Goal: Check status: Check status

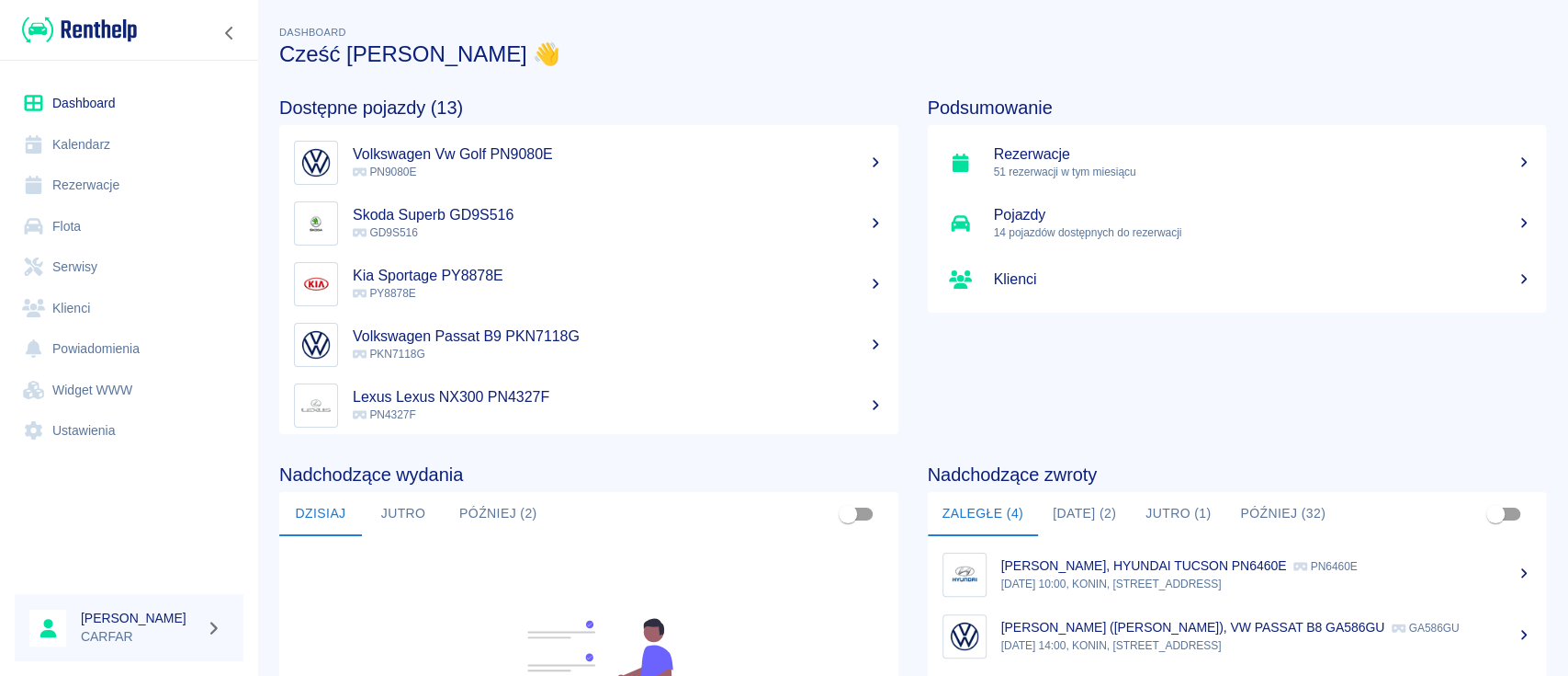
click at [132, 189] on link "Rezerwacje" at bounding box center [129, 185] width 229 height 41
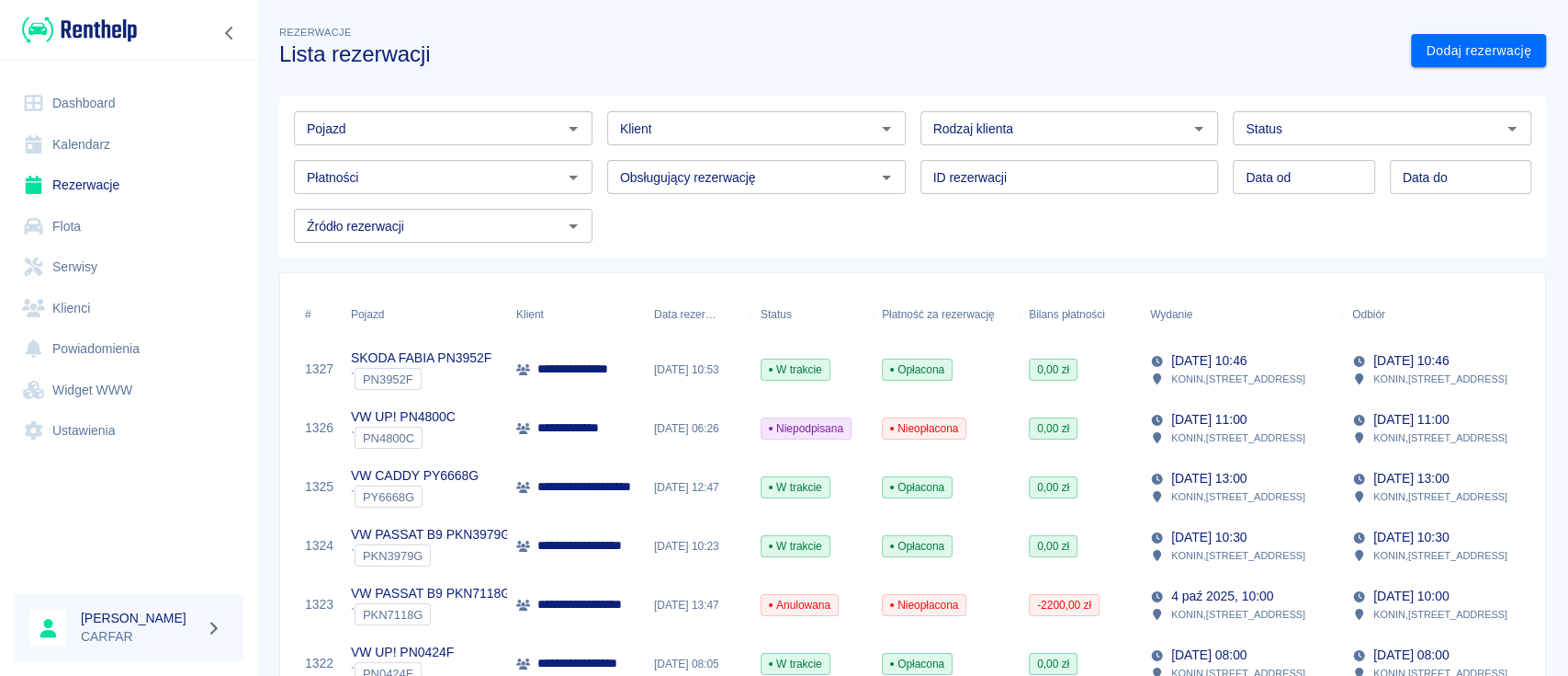
click at [507, 129] on input "Pojazd" at bounding box center [427, 127] width 257 height 23
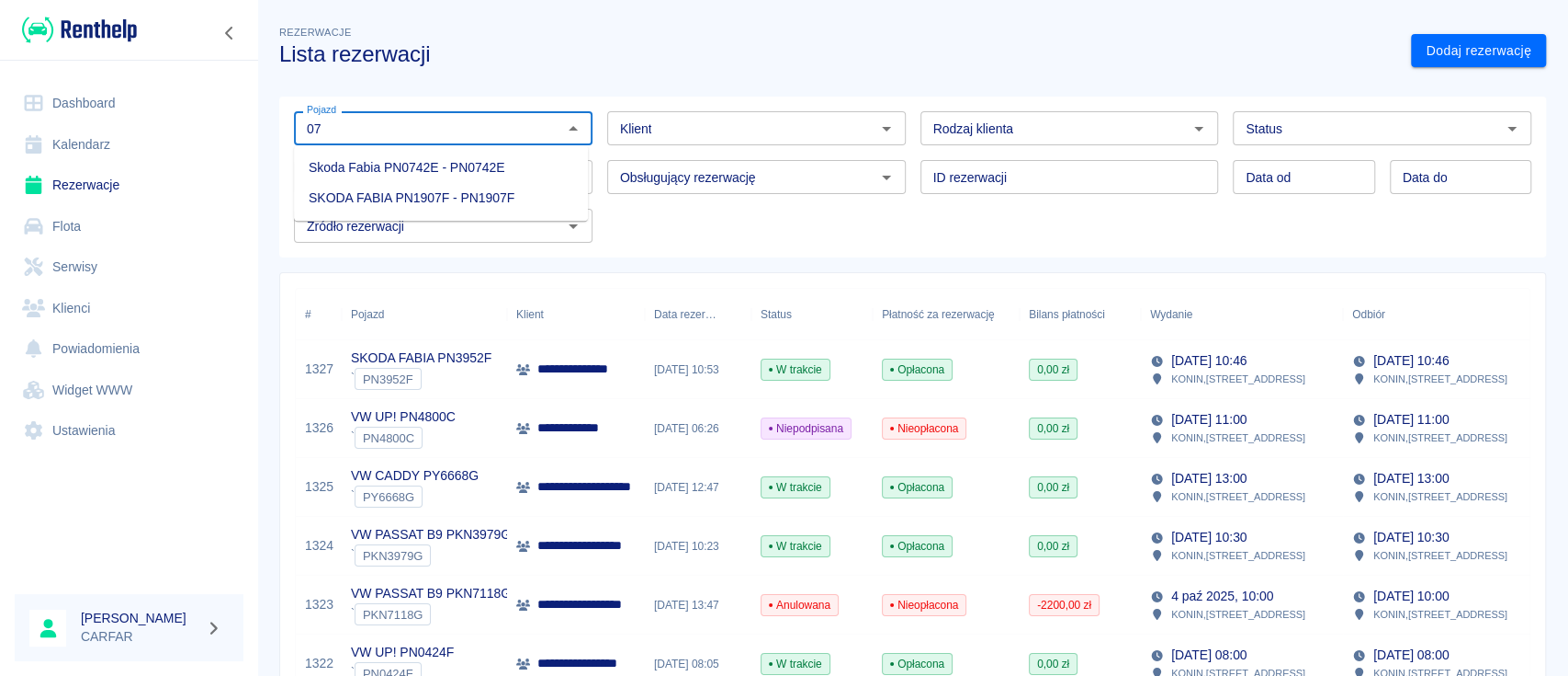
click at [510, 170] on li "Skoda Fabia PN0742E - PN0742E" at bounding box center [440, 168] width 294 height 31
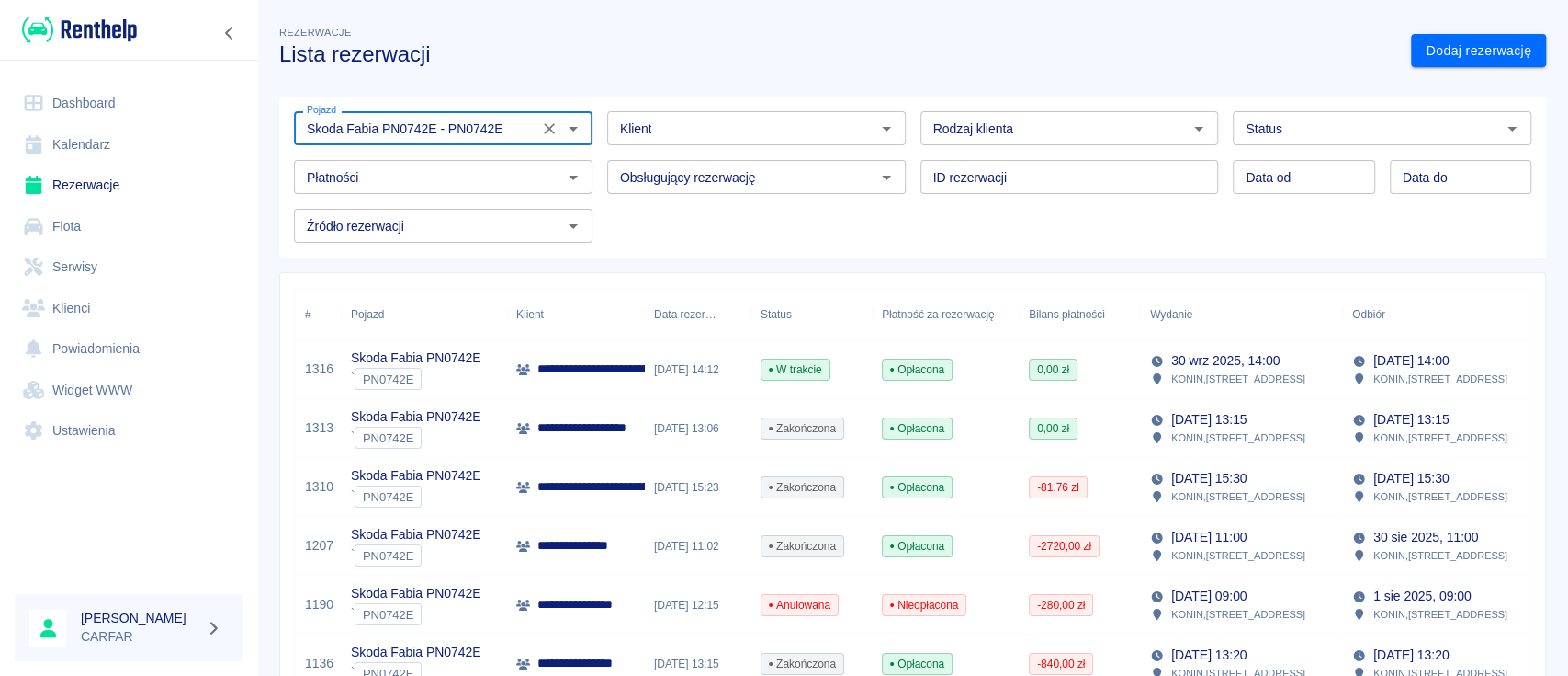
type input "Skoda Fabia PN0742E - PN0742E"
click at [585, 362] on p "**********" at bounding box center [724, 370] width 372 height 20
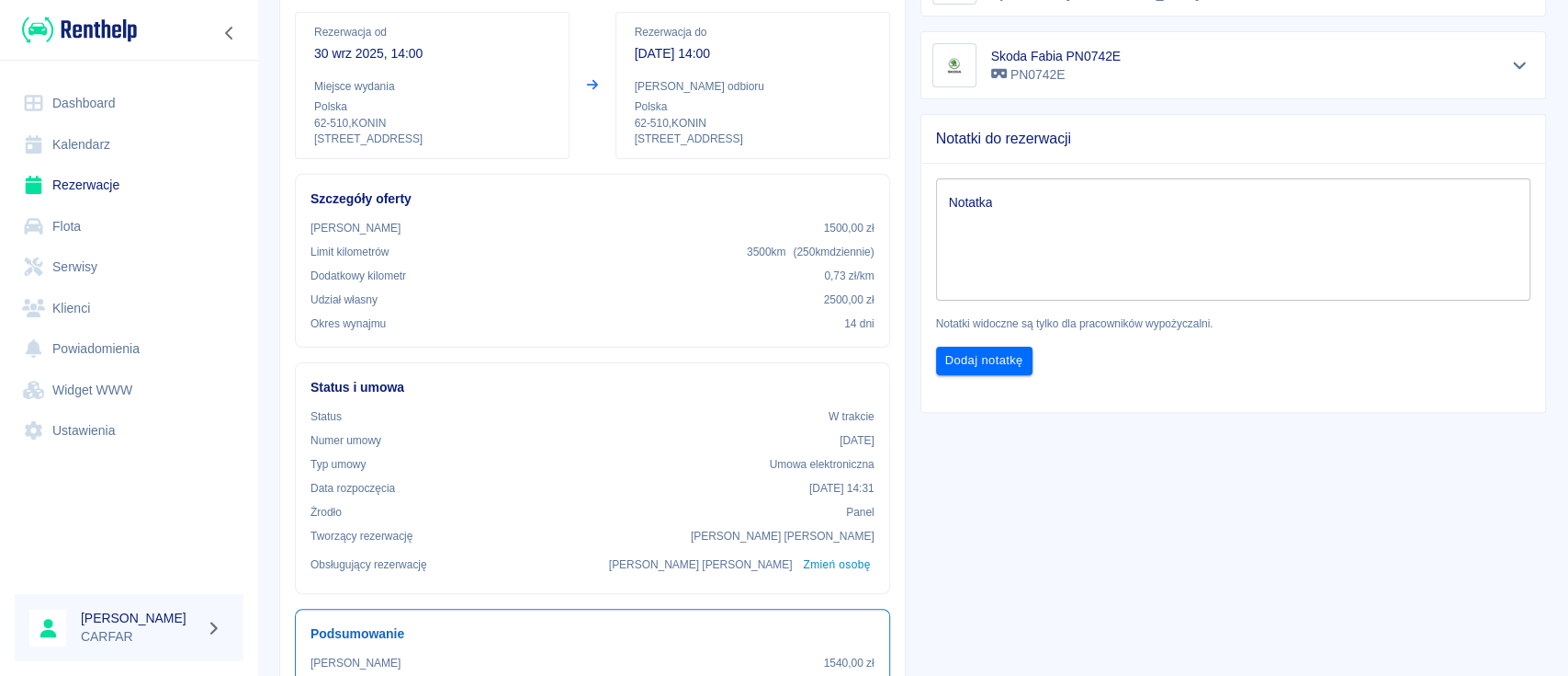
scroll to position [368, 0]
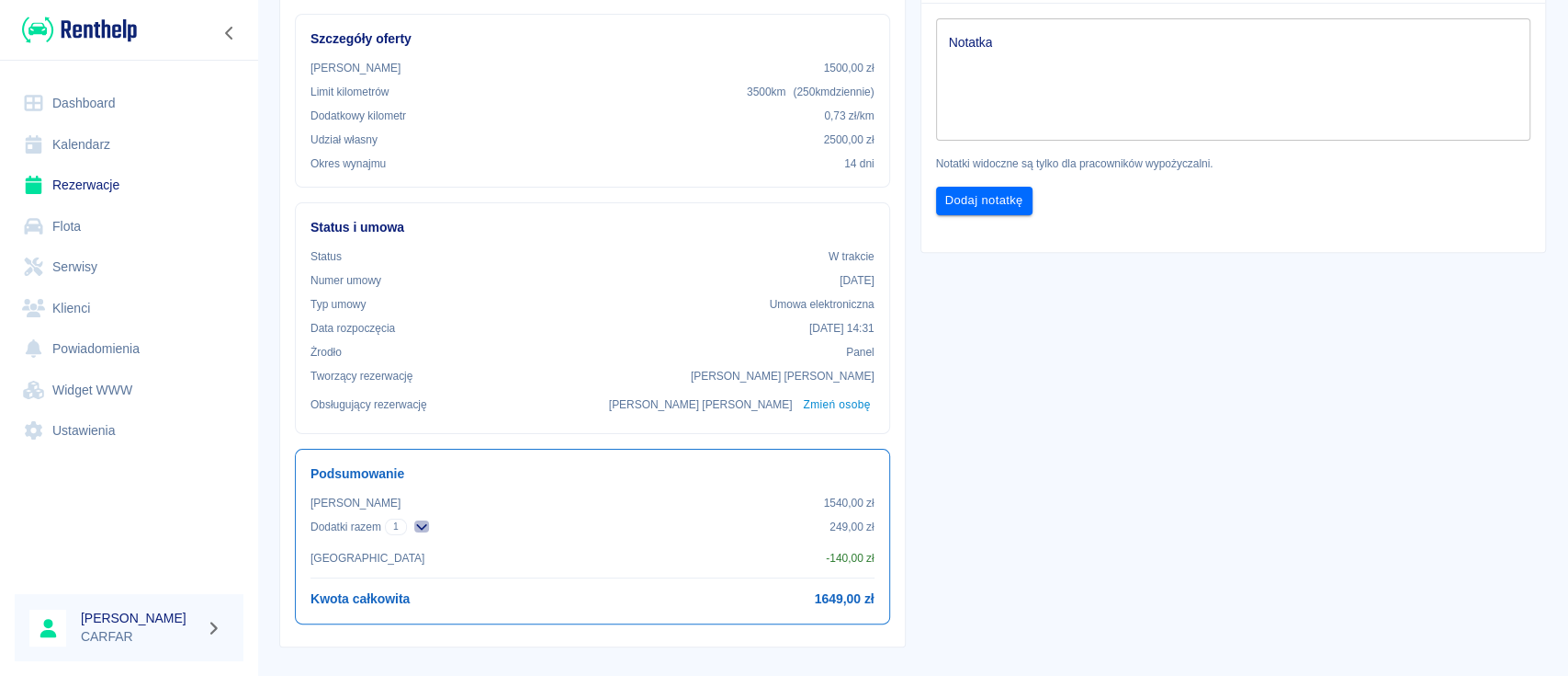
click at [422, 527] on icon "button" at bounding box center [422, 527] width 10 height 7
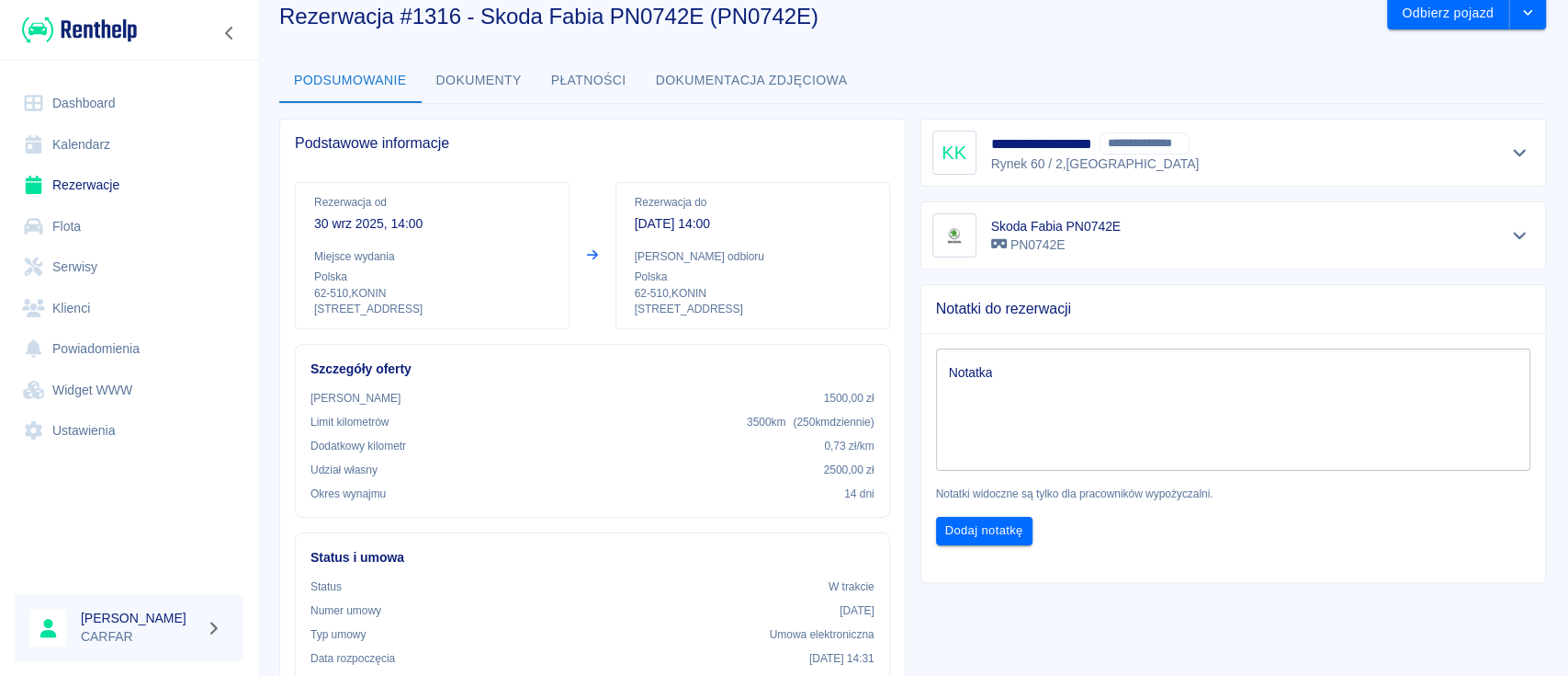
scroll to position [0, 0]
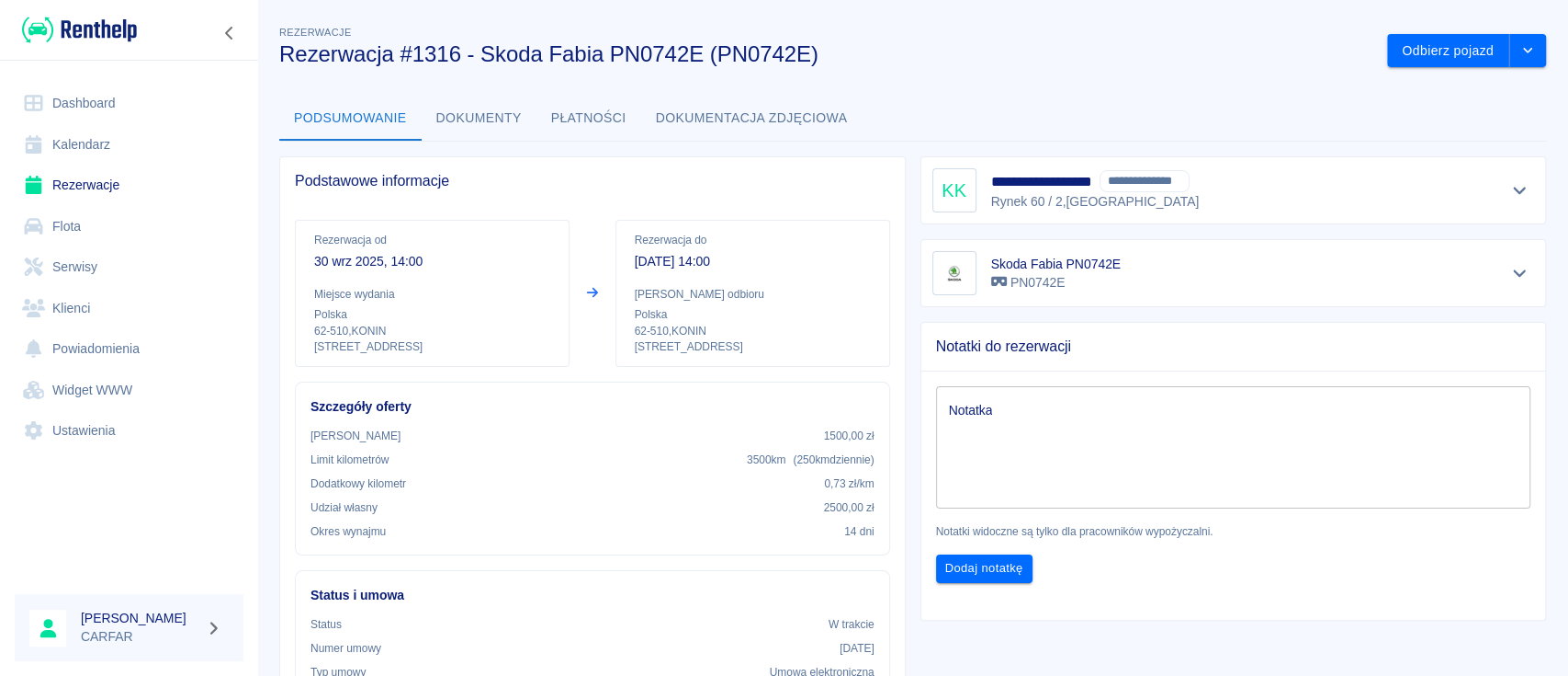
click at [117, 21] on img at bounding box center [79, 30] width 115 height 31
